Goal: Task Accomplishment & Management: Manage account settings

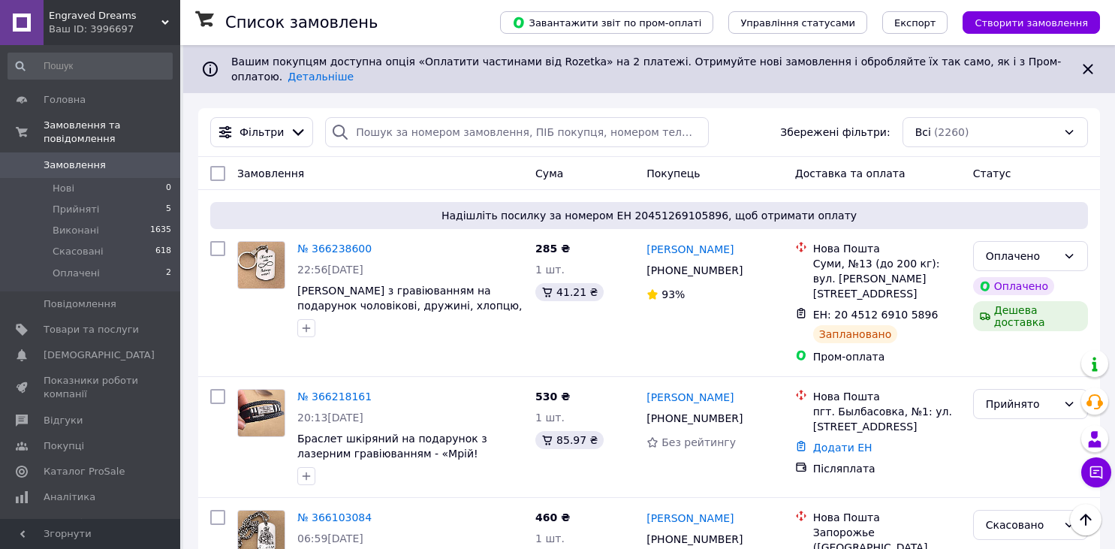
scroll to position [2379, 0]
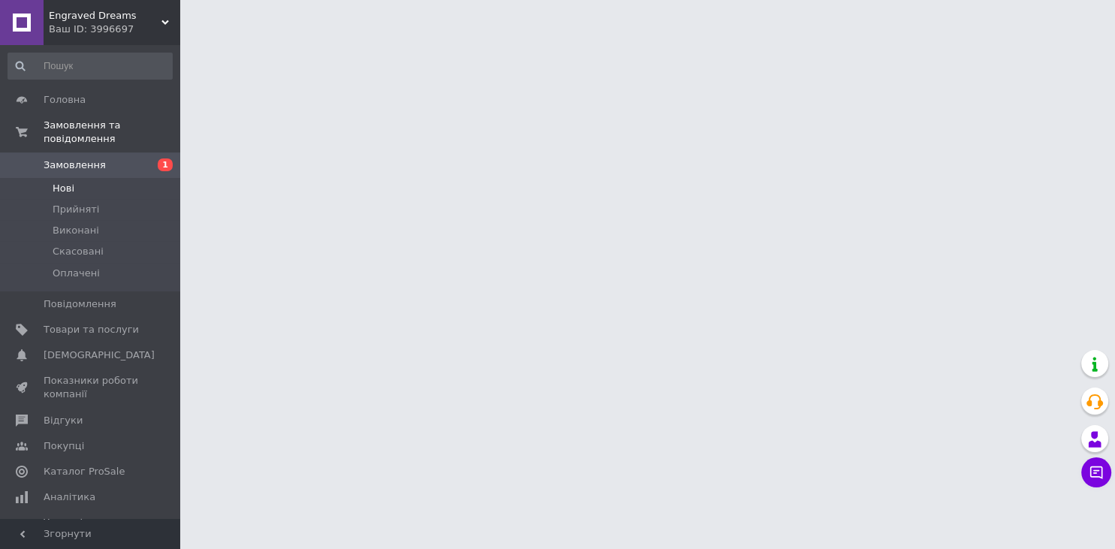
click at [65, 182] on span "Нові" at bounding box center [64, 189] width 22 height 14
click at [70, 182] on span "Нові" at bounding box center [64, 189] width 22 height 14
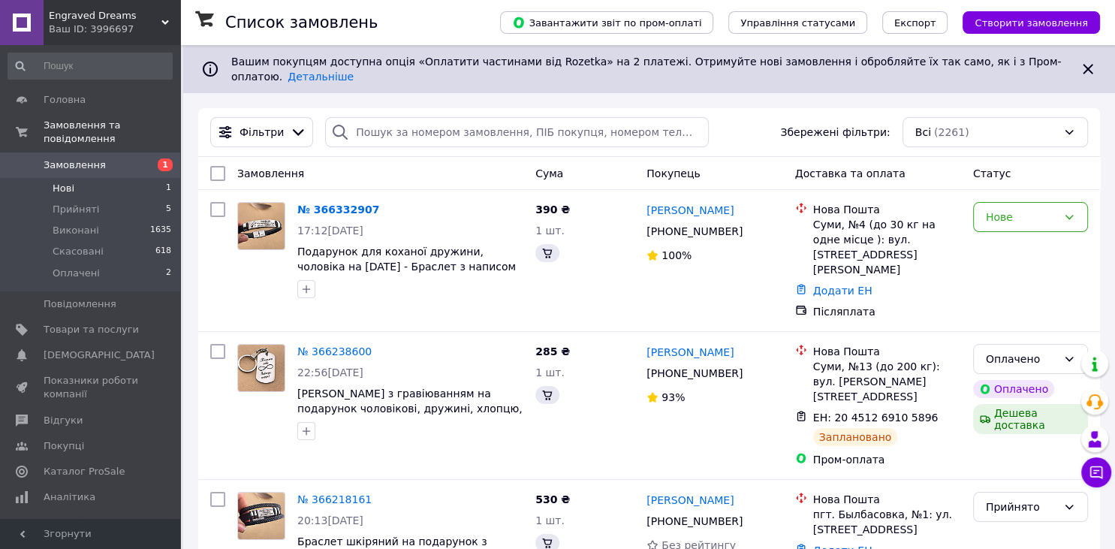
click at [65, 182] on span "Нові" at bounding box center [64, 189] width 22 height 14
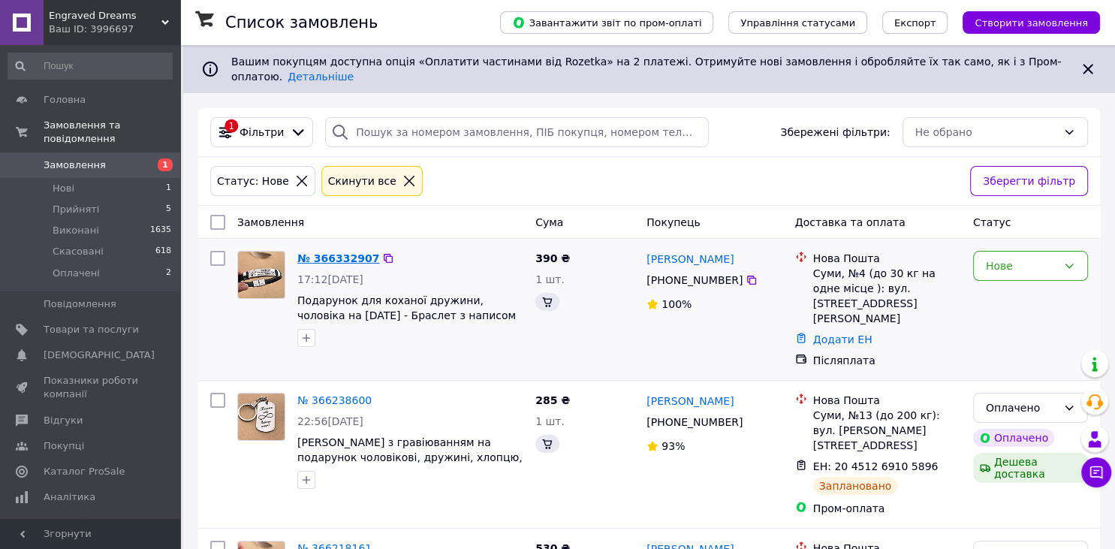
click at [338, 252] on link "№ 366332907" at bounding box center [338, 258] width 82 height 12
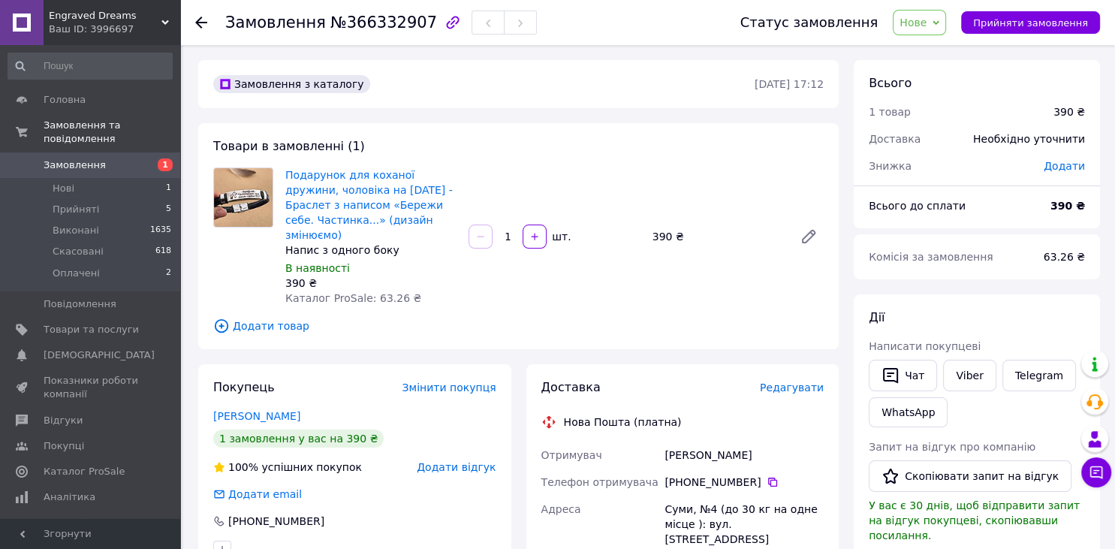
click at [927, 25] on span "Нове" at bounding box center [913, 23] width 27 height 12
click at [933, 54] on li "Прийнято" at bounding box center [927, 52] width 69 height 23
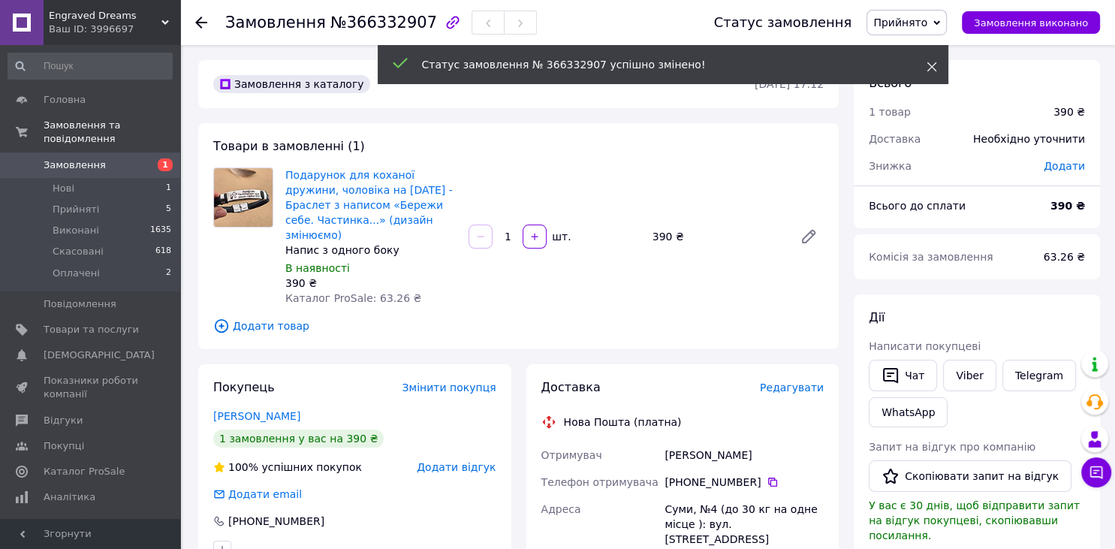
click at [930, 64] on icon at bounding box center [932, 67] width 11 height 11
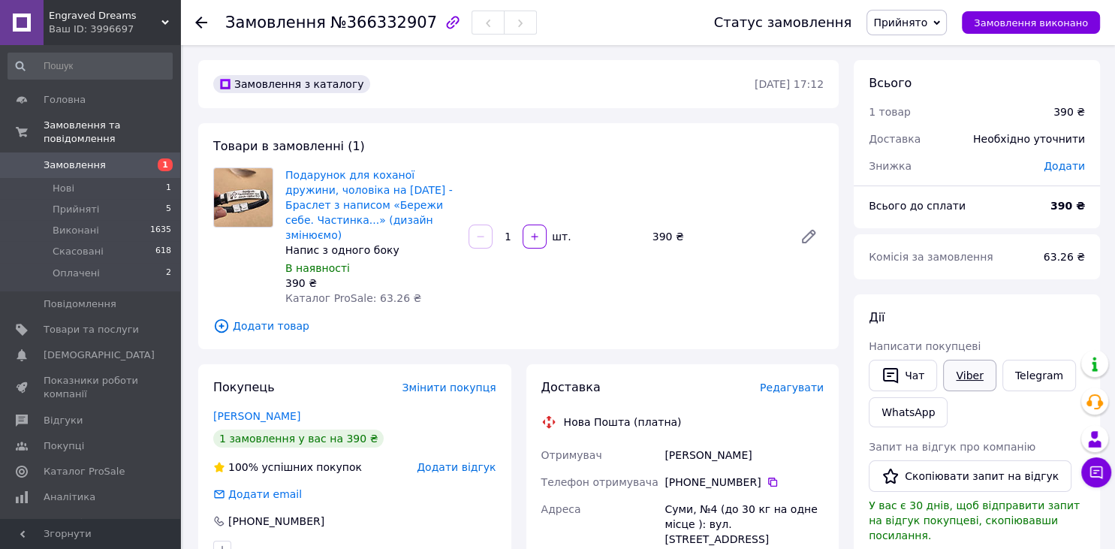
click at [977, 375] on link "Viber" at bounding box center [969, 376] width 53 height 32
click at [325, 202] on link "Подарунок для коханої дружини, чоловіка на Новий рік - Браслет з написом «Береж…" at bounding box center [368, 205] width 167 height 72
click at [86, 203] on span "Прийняті" at bounding box center [76, 210] width 47 height 14
